Goal: Navigation & Orientation: Find specific page/section

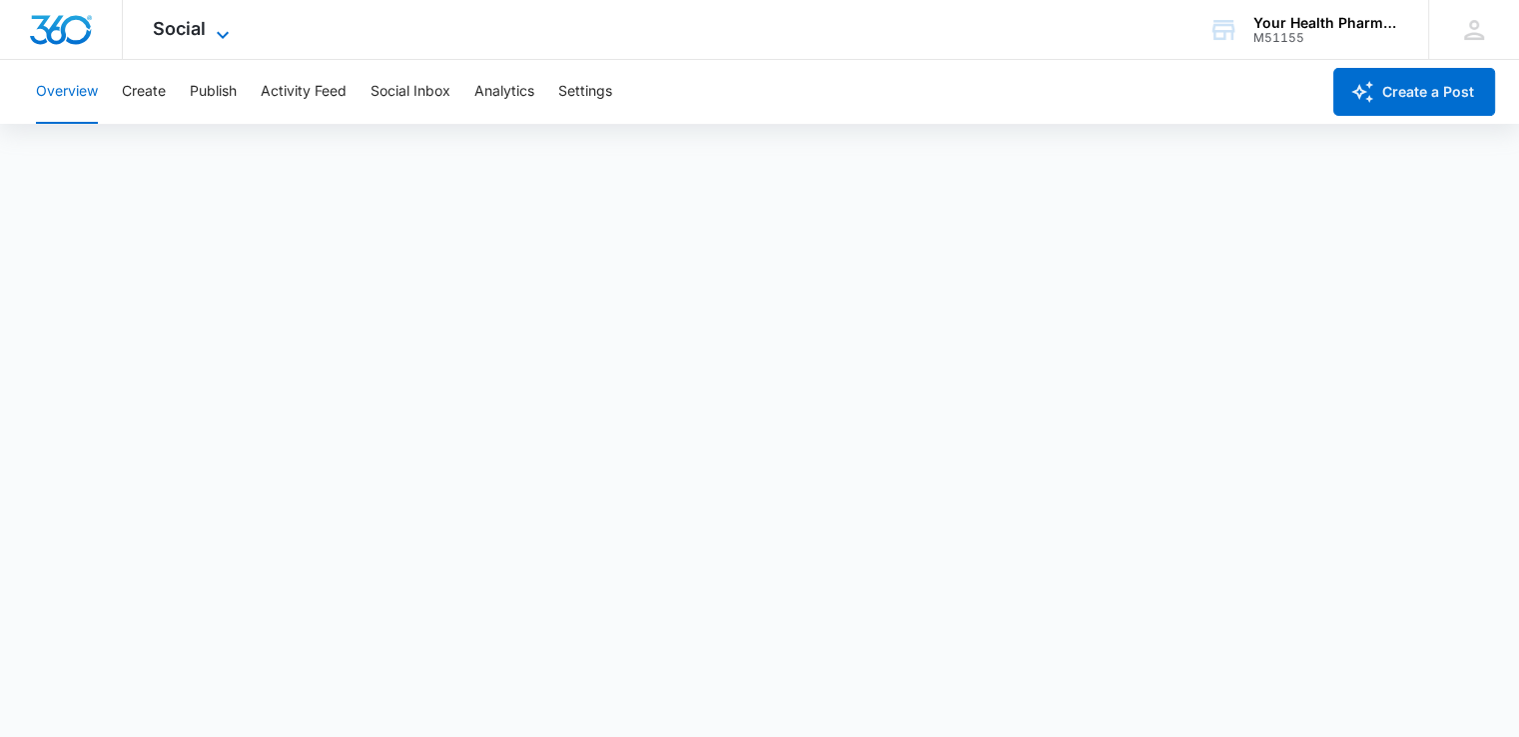
click at [220, 37] on icon at bounding box center [223, 35] width 24 height 24
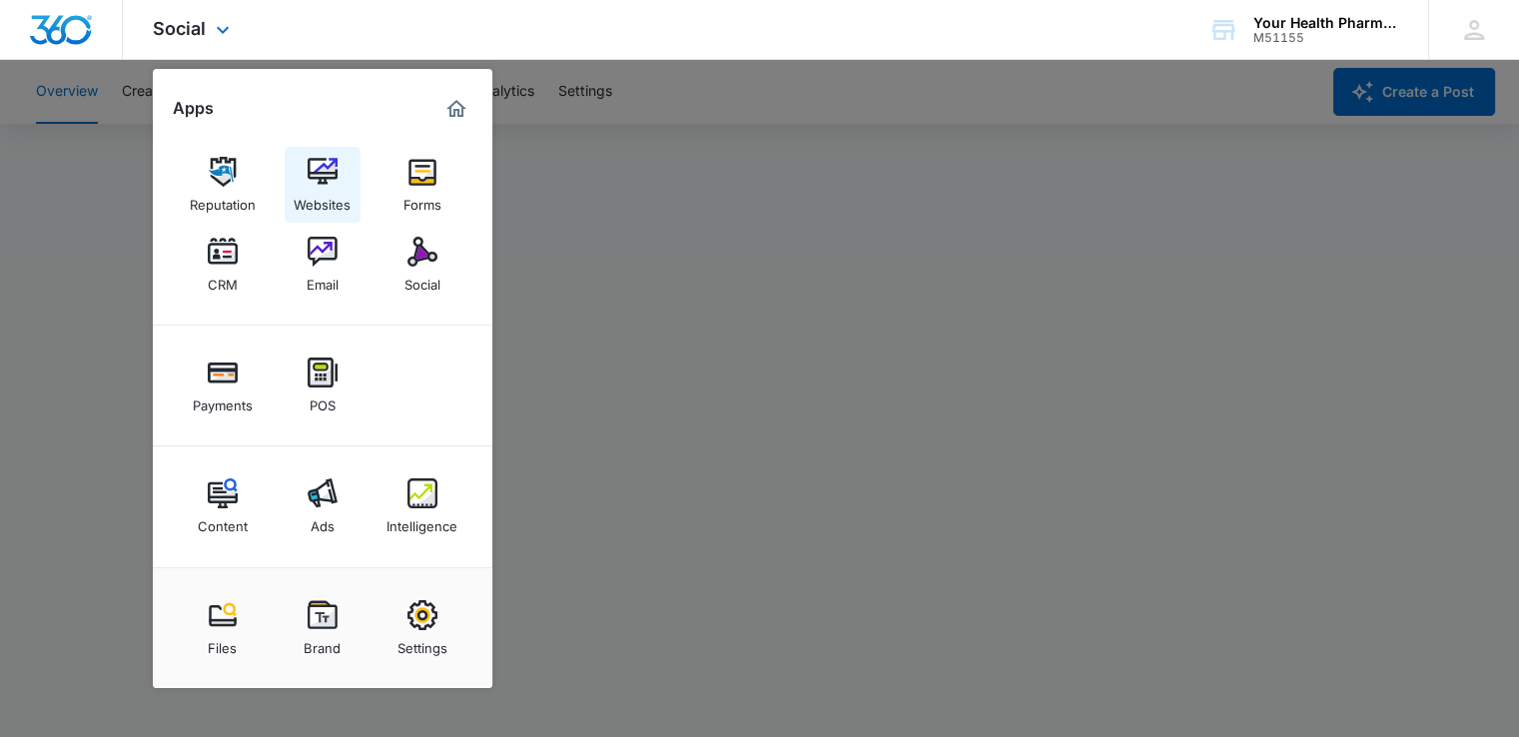
click at [308, 179] on img at bounding box center [323, 172] width 30 height 30
